Goal: Browse casually: Explore the website without a specific task or goal

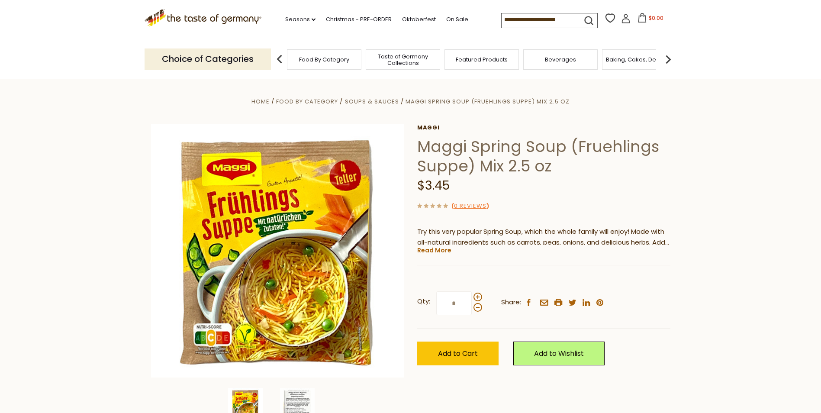
click at [317, 60] on span "Food By Category" at bounding box center [324, 59] width 50 height 6
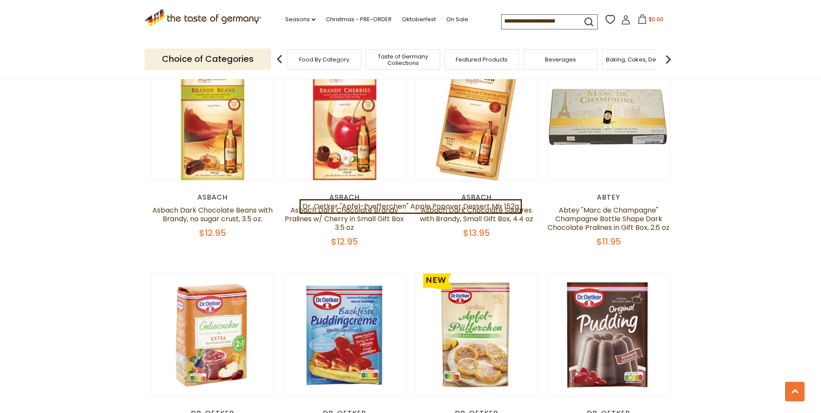
scroll to position [1775, 0]
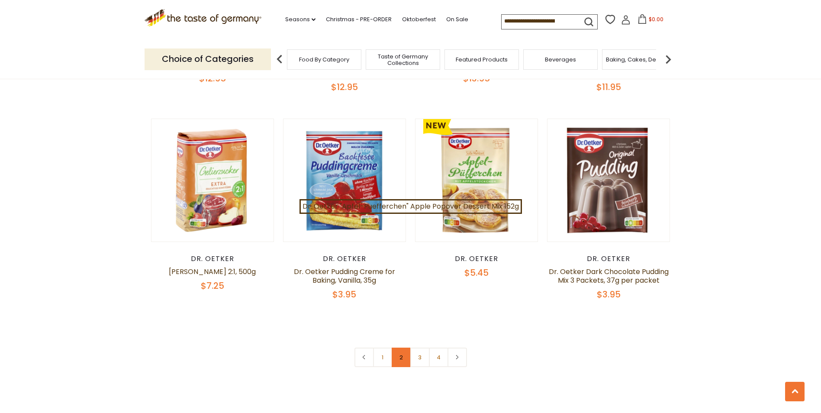
click at [403, 353] on link "2" at bounding box center [401, 357] width 19 height 19
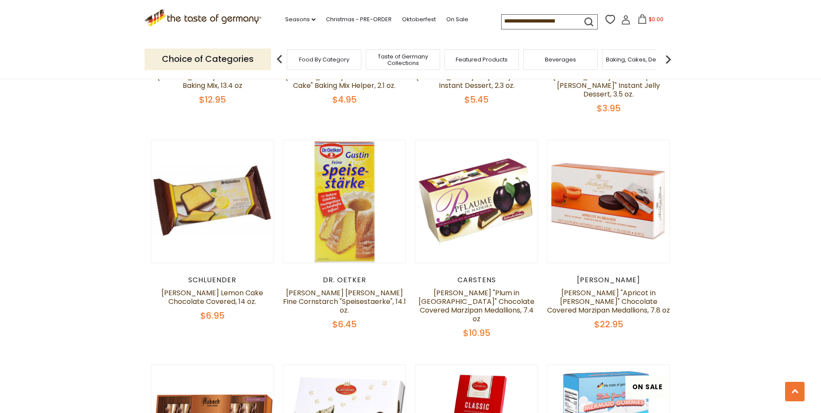
scroll to position [1780, 0]
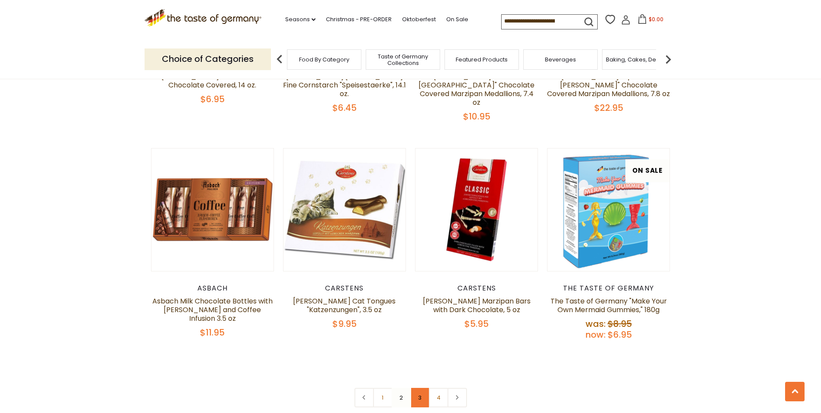
click at [423, 388] on link "3" at bounding box center [419, 397] width 19 height 19
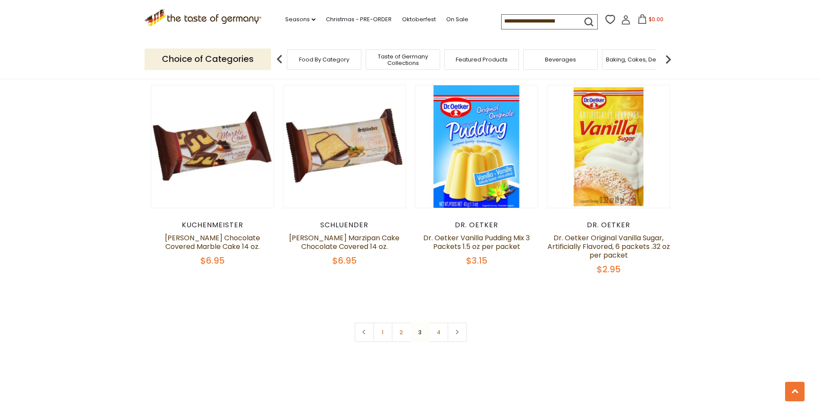
scroll to position [1823, 0]
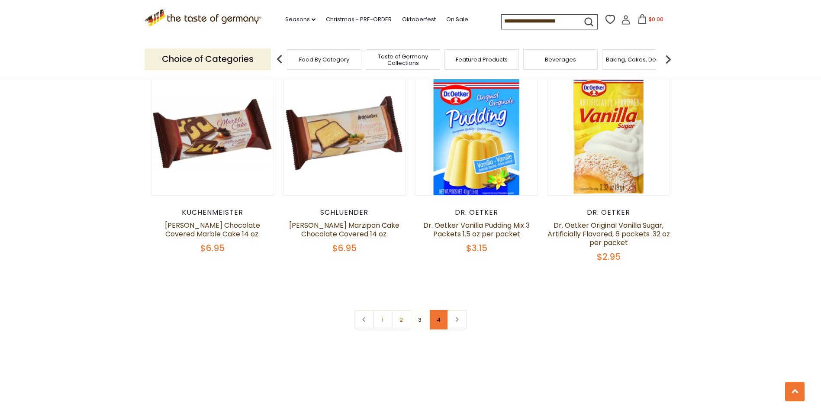
click at [439, 310] on link "4" at bounding box center [438, 319] width 19 height 19
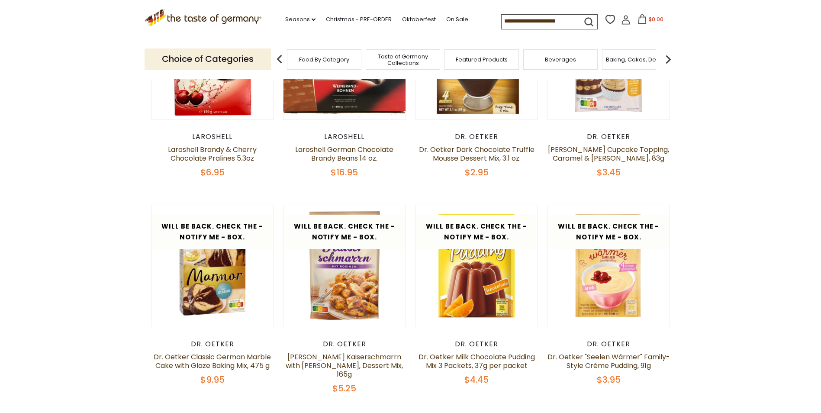
scroll to position [0, 0]
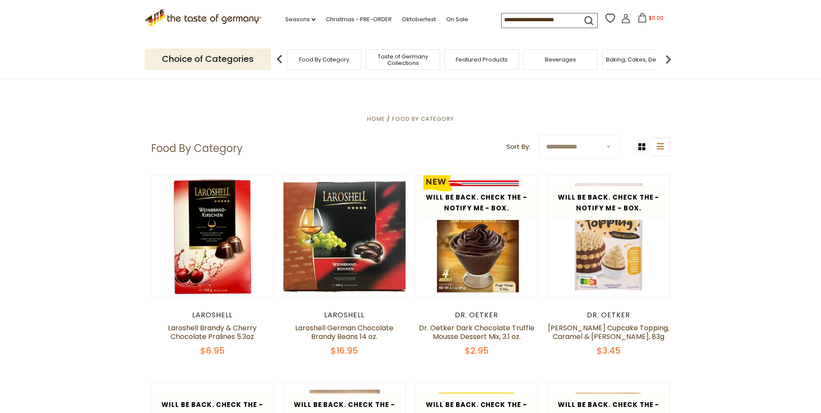
click at [391, 55] on span "Taste of Germany Collections" at bounding box center [402, 59] width 69 height 13
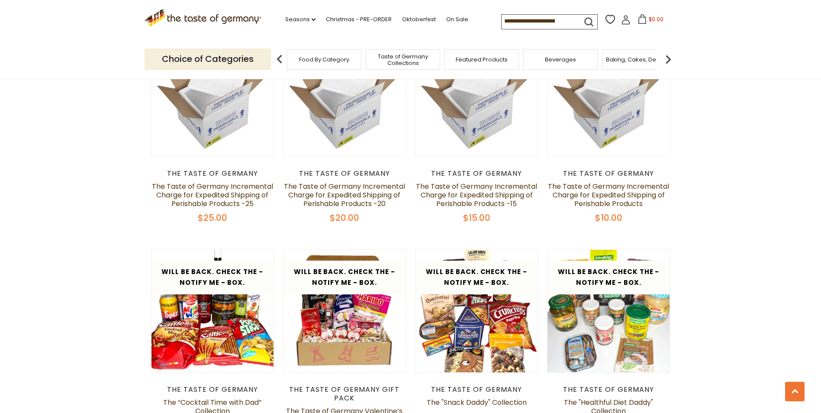
scroll to position [649, 0]
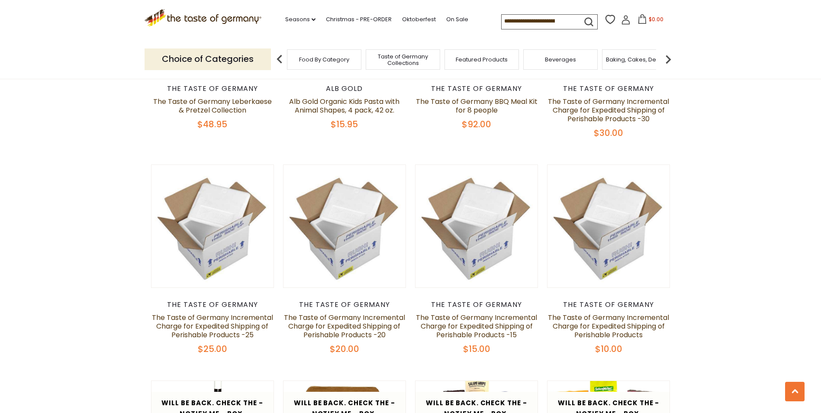
click at [476, 61] on span "Featured Products" at bounding box center [482, 59] width 52 height 6
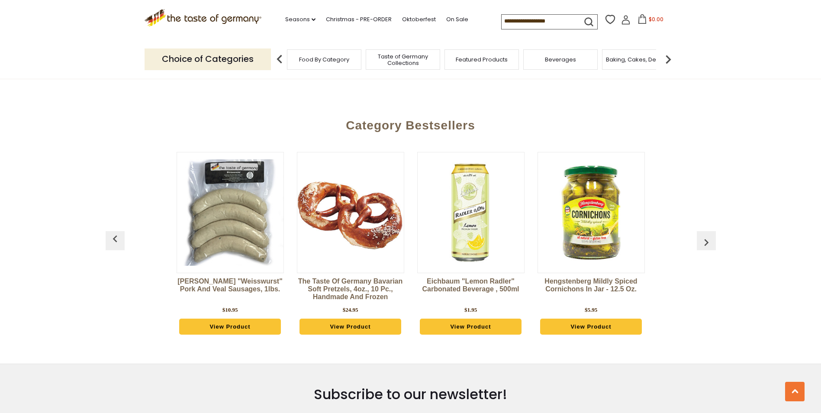
scroll to position [1212, 0]
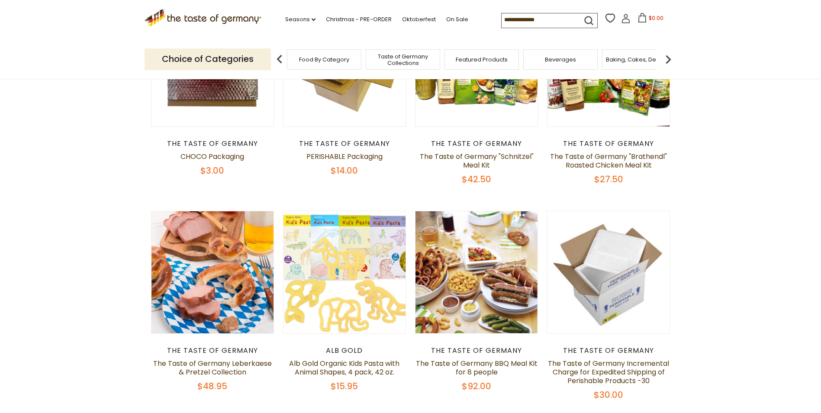
scroll to position [649, 0]
